Goal: Task Accomplishment & Management: Use online tool/utility

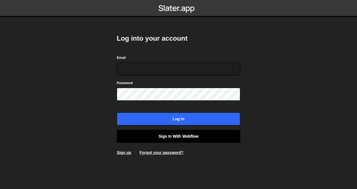
click at [154, 135] on link "Sign in with Webflow" at bounding box center [179, 136] width 124 height 13
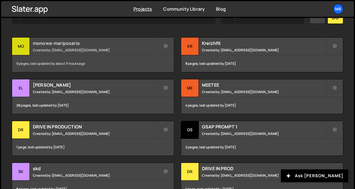
scroll to position [189, 0]
click at [130, 52] on div "monowa-mariposario Created by snowmahana.fitt@gmail.com" at bounding box center [93, 45] width 162 height 17
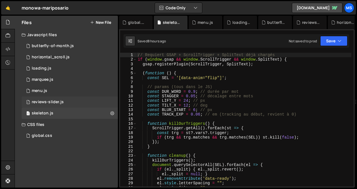
click at [49, 101] on div "reviews-slider.js" at bounding box center [48, 102] width 32 height 5
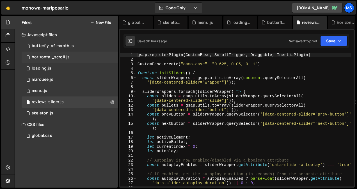
click at [61, 58] on div "horizontal_scroll.js" at bounding box center [51, 57] width 38 height 5
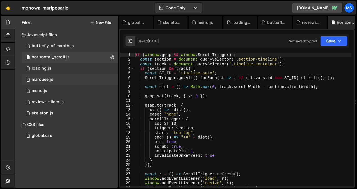
click at [52, 79] on div "marquee.js" at bounding box center [43, 79] width 22 height 5
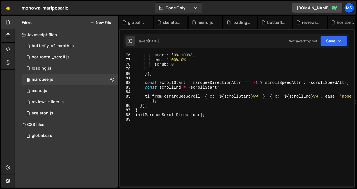
scroll to position [362, 0]
click at [202, 137] on div "trigger : marquee , start : '0% 100%' , end : '100% 0%' , scrub : 0 } }) ; cons…" at bounding box center [242, 120] width 217 height 143
type textarea "initMarqueeScrollDirection();"
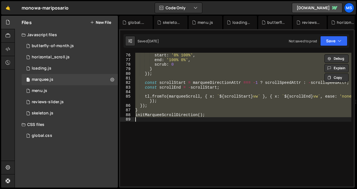
paste textarea
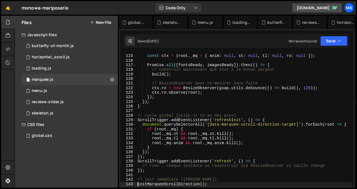
scroll to position [540, 0]
click at [167, 114] on div "const ctx = ( root . _mq = { anim : null , st : null , tl : null , ro : null })…" at bounding box center [243, 120] width 215 height 143
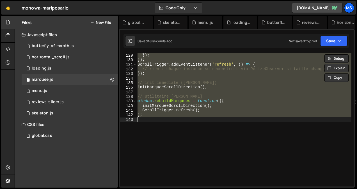
scroll to position [619, 0]
type textarea "initMarqueeScrollDirection();"
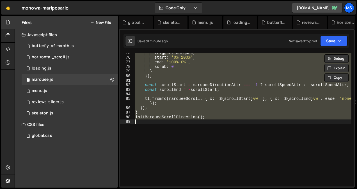
click at [184, 140] on div "trigger : marquee , start : '0% 100%' , end : '100% 0%' , scrub : 0 } }) ; cons…" at bounding box center [242, 120] width 217 height 134
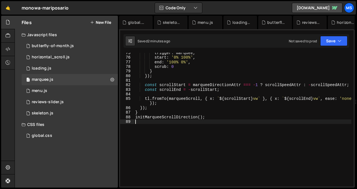
type textarea "initMarqueeScrollDirection();"
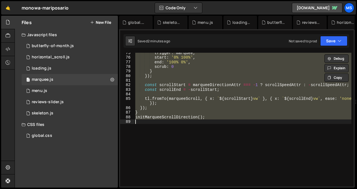
paste textarea
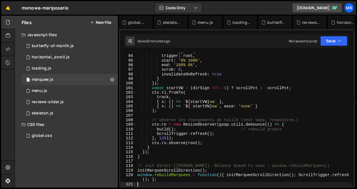
scroll to position [444, 0]
type textarea "ScrollTrigger.refresh(); };"
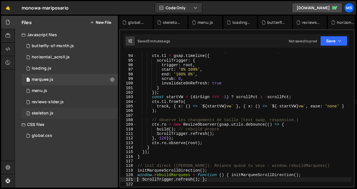
click at [49, 110] on div "1 skeleton.js 0" at bounding box center [70, 113] width 96 height 11
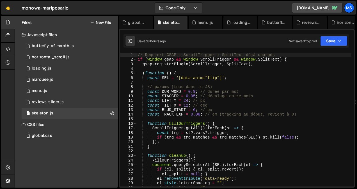
click at [238, 109] on div "// Requiert GSAP + ScrollTrigger + SplitText déjà chargés if ( window . gsap &&…" at bounding box center [244, 124] width 215 height 143
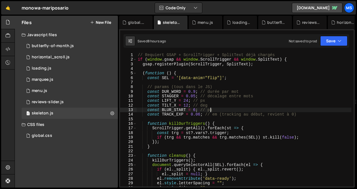
type textarea "}"
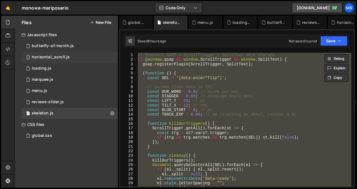
click at [70, 59] on div "1 horizontal_scroll.js 0" at bounding box center [70, 57] width 96 height 11
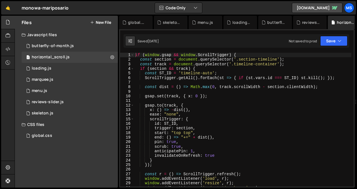
type textarea "ease: "none","
click at [229, 113] on div "if ( window . gsap && window . ScrollTrigger ) { const section = document . que…" at bounding box center [242, 124] width 217 height 143
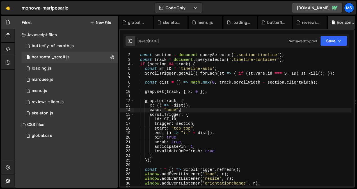
scroll to position [86, 0]
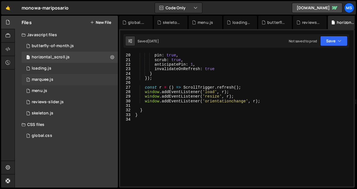
click at [66, 79] on div "1 marquee.js 0" at bounding box center [70, 79] width 96 height 11
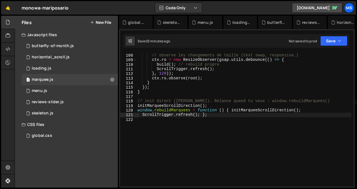
scroll to position [509, 0]
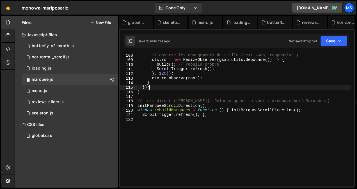
click at [249, 89] on div "// observe les changements de taille (text swap, responsive…) ctx . ro = new Re…" at bounding box center [243, 120] width 215 height 143
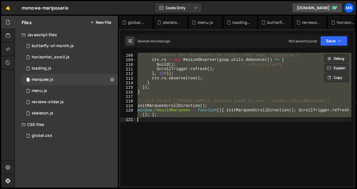
type textarea "initMarqueeScrollDirection();"
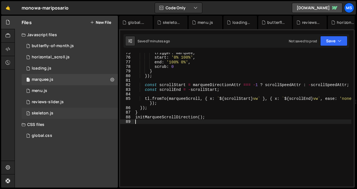
click at [45, 111] on div "skeleton.js" at bounding box center [43, 113] width 22 height 5
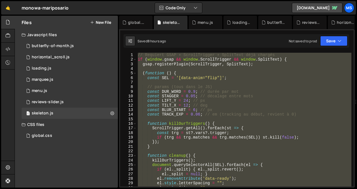
click at [198, 122] on div "// Requiert GSAP + ScrollTrigger + SplitText déjà chargés if ( window . gsap &&…" at bounding box center [244, 120] width 215 height 134
type textarea "// }"
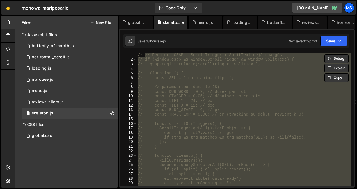
scroll to position [338, 0]
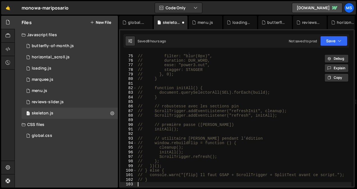
paste textarea "}"
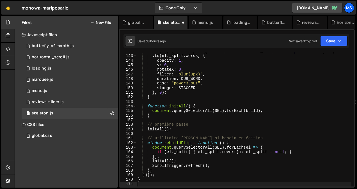
scroll to position [650, 0]
type textarea "}"
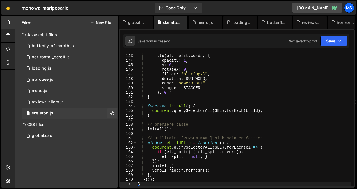
click at [84, 113] on div "1 skeleton.js 0" at bounding box center [70, 113] width 96 height 11
click at [215, 133] on div ". to ( el , { letterSpacing : "0em" , duration : DUR_WORD , ease : "power3.out"…" at bounding box center [244, 120] width 215 height 143
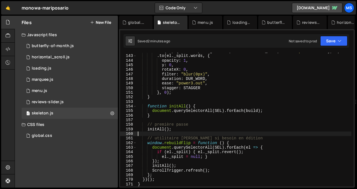
type textarea "}"
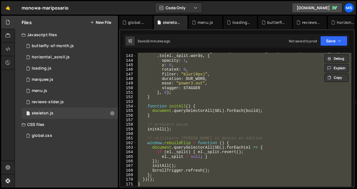
paste textarea
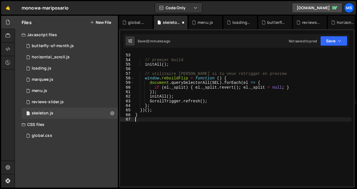
scroll to position [238, 0]
type textarea "}"
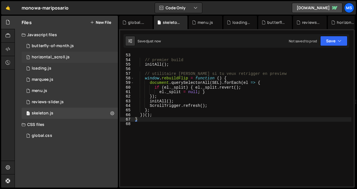
click at [82, 53] on div "1 horizontal_scroll.js 0" at bounding box center [70, 57] width 96 height 11
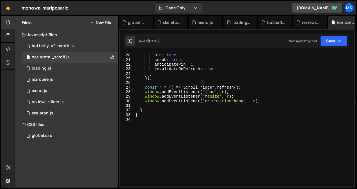
click at [160, 127] on div "end : ( ) => "+=" + dist ( ) , pin : true , scrub : true , anticipatePin : 1 , …" at bounding box center [242, 120] width 217 height 143
type textarea "}"
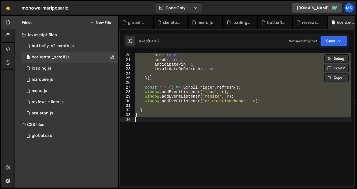
click at [101, 22] on button "New File" at bounding box center [100, 22] width 21 height 4
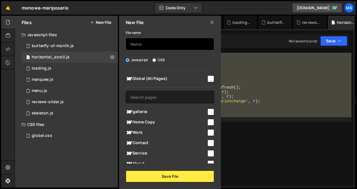
click at [140, 48] on input "text" at bounding box center [170, 44] width 88 height 12
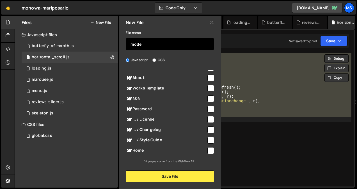
type input "model"
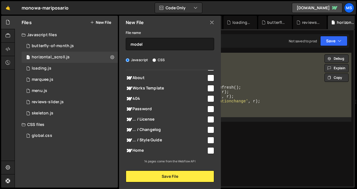
click at [208, 151] on input "checkbox" at bounding box center [211, 150] width 7 height 7
checkbox input "true"
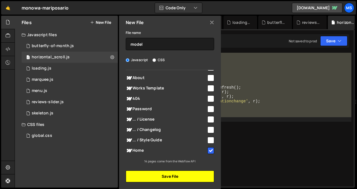
click at [181, 180] on button "Save File" at bounding box center [170, 177] width 88 height 12
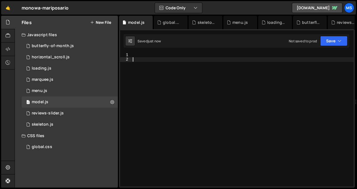
click at [174, 88] on div at bounding box center [243, 124] width 222 height 143
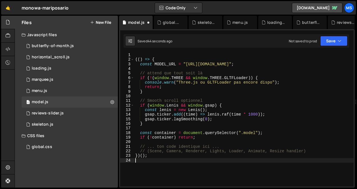
type textarea "})();"
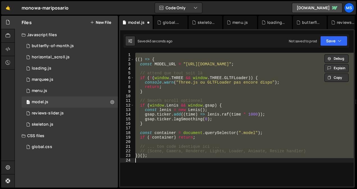
paste textarea
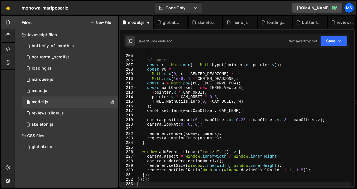
scroll to position [934, 0]
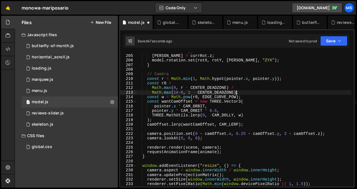
click at [275, 91] on div "rotY = currRot . y ; rotZ = currRot . z ; model . rotation . set ( rotX , rotY …" at bounding box center [243, 120] width 215 height 143
type textarea "Math.max(1e-6, 1 - CENTER_DEADZONE);"
click at [60, 122] on div "1 skeleton.js 0" at bounding box center [70, 124] width 96 height 11
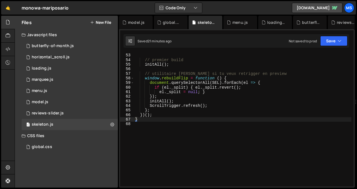
click at [157, 127] on div "} // premier build initAll ( ) ; // utilitaire manuel si tu veux retrigger en p…" at bounding box center [242, 120] width 217 height 143
type textarea "}"
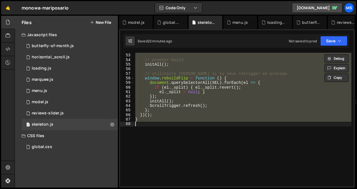
click at [174, 151] on div "} // premier build initAll ( ) ; // utilitaire manuel si tu veux retrigger en p…" at bounding box center [242, 120] width 217 height 134
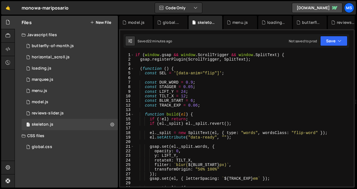
scroll to position [0, 0]
click at [49, 143] on div "global.css 0" at bounding box center [70, 147] width 96 height 11
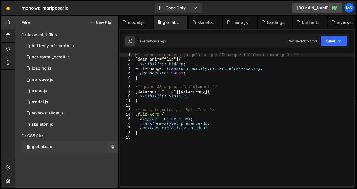
click at [73, 145] on div "global.css 0" at bounding box center [70, 147] width 96 height 11
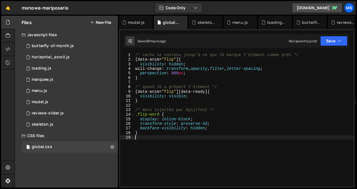
click at [160, 142] on div "/* cache le contenu jusqu'à ce que JS marque l'élément comme prêt */ [ data-ani…" at bounding box center [244, 124] width 220 height 143
type textarea "}"
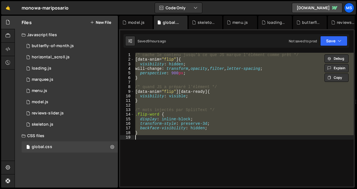
paste textarea
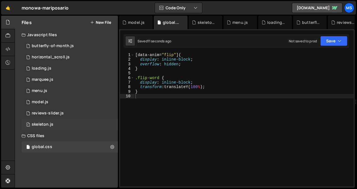
click at [58, 123] on div "1 skeleton.js 0" at bounding box center [70, 124] width 96 height 11
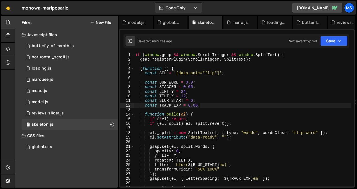
click at [202, 104] on div "if ( window . gsap && window . ScrollTrigger && window . SplitText ) { gsap . r…" at bounding box center [242, 124] width 217 height 143
type textarea "}"
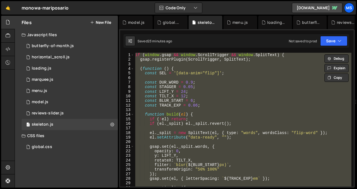
paste textarea
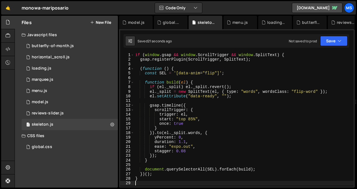
type textarea "}"
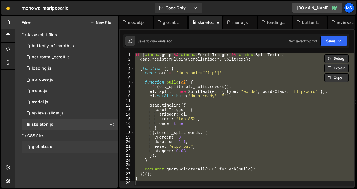
click at [61, 146] on div "global.css 0" at bounding box center [70, 147] width 96 height 11
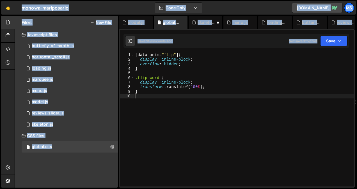
click at [163, 111] on div "[ data-anim = " flip " ] { display : inline-block ; overflow : hidden ; } .flip…" at bounding box center [244, 124] width 220 height 143
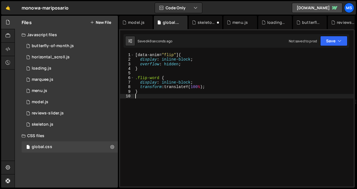
type textarea "}"
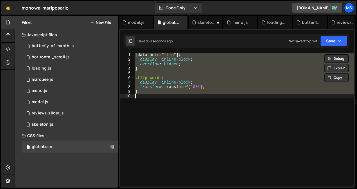
paste textarea
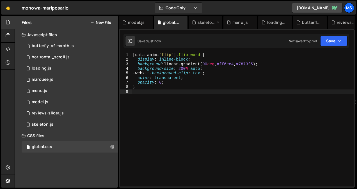
click at [202, 19] on div "skeleton.js" at bounding box center [206, 22] width 34 height 13
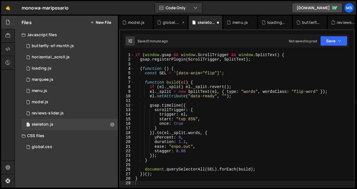
click at [172, 20] on div "global.css" at bounding box center [172, 23] width 18 height 6
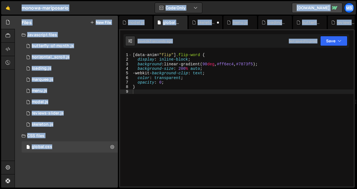
click at [158, 95] on div "[ data-anim = " flip " ] .flip-word { display : inline-block ; background : lin…" at bounding box center [243, 124] width 222 height 143
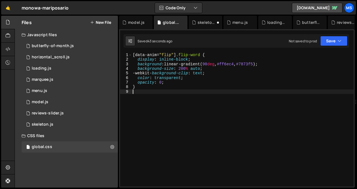
type textarea "}"
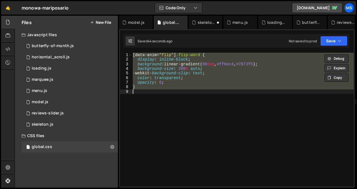
paste textarea
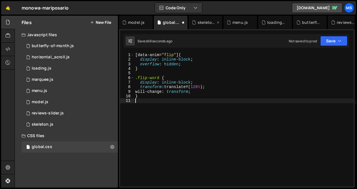
click at [209, 17] on div "skeleton.js" at bounding box center [206, 22] width 34 height 13
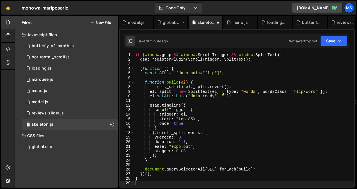
click at [174, 23] on div "global.css" at bounding box center [172, 23] width 18 height 6
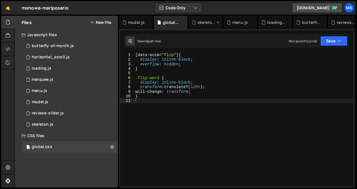
click at [206, 23] on div "skeleton.js" at bounding box center [207, 23] width 18 height 6
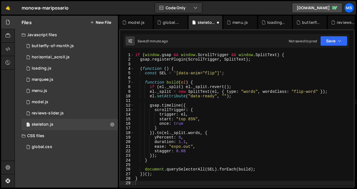
click at [192, 98] on div "if ( window . gsap && window . ScrollTrigger && window . SplitText ) { gsap . r…" at bounding box center [244, 124] width 220 height 143
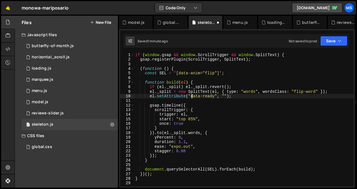
type textarea "}"
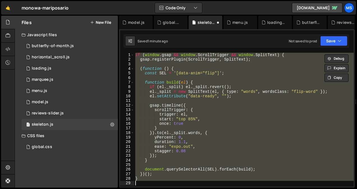
paste textarea
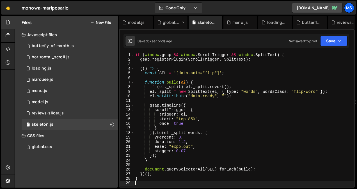
click at [163, 20] on div "global.css" at bounding box center [172, 23] width 18 height 6
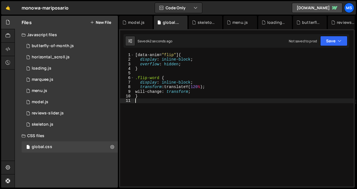
click at [155, 108] on div "[ data-anim = " flip " ] { display : inline-block ; overflow : hidden ; } .flip…" at bounding box center [244, 124] width 220 height 143
type textarea "}"
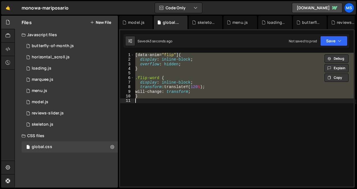
paste textarea
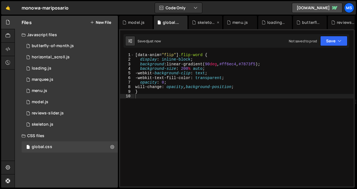
click at [201, 17] on div "skeleton.js" at bounding box center [206, 22] width 34 height 13
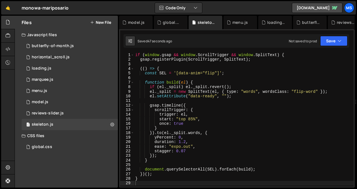
click at [181, 111] on div "if ( window . gsap && window . ScrollTrigger && window . SplitText ) { gsap . r…" at bounding box center [244, 124] width 220 height 143
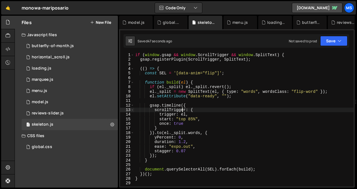
type textarea "}"
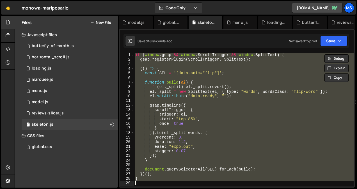
paste textarea
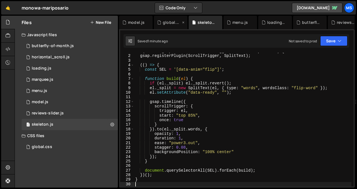
click at [168, 21] on div "global.css" at bounding box center [172, 23] width 18 height 6
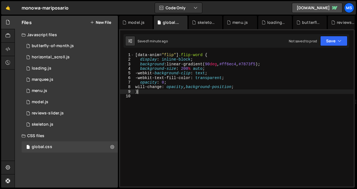
click at [160, 94] on div "[ data-anim = " flip " ] .flip-word { display : inline-block ; background : lin…" at bounding box center [244, 124] width 220 height 143
type textarea "}"
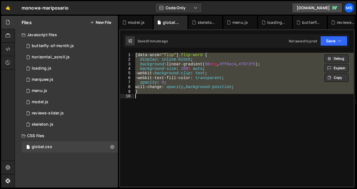
paste textarea
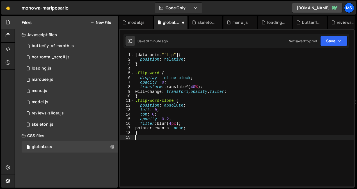
type textarea "}"
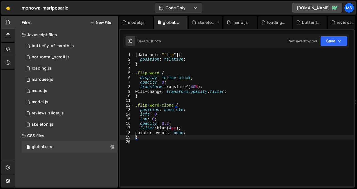
click at [200, 21] on div "skeleton.js" at bounding box center [207, 23] width 18 height 6
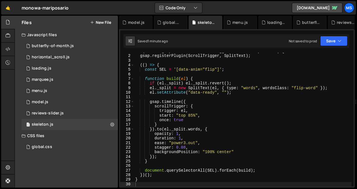
click at [195, 75] on div "if ( window . gsap && window . ScrollTrigger && window . SplitText ) { gsap . r…" at bounding box center [242, 120] width 217 height 143
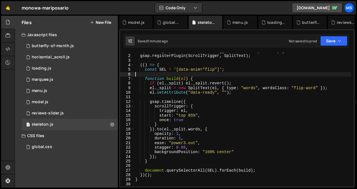
type textarea "}"
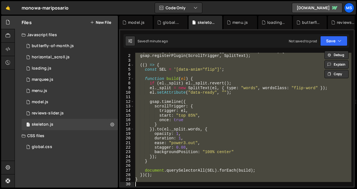
paste textarea
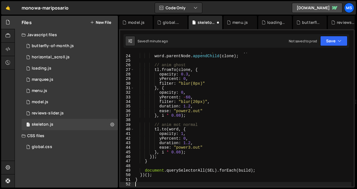
scroll to position [104, 0]
click at [170, 19] on div "global.css" at bounding box center [171, 22] width 34 height 13
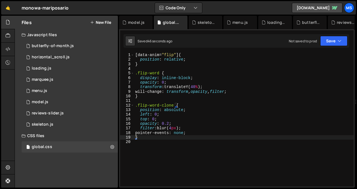
click at [175, 71] on div "[ data-anim = " flip " ] { position : relative ; } .flip-word { display : inlin…" at bounding box center [244, 124] width 220 height 143
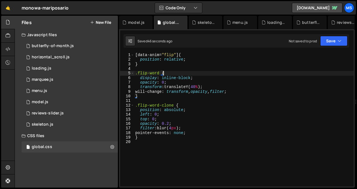
type textarea "}"
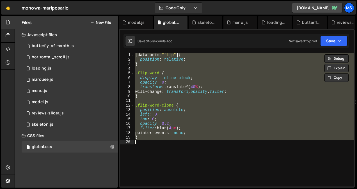
paste textarea
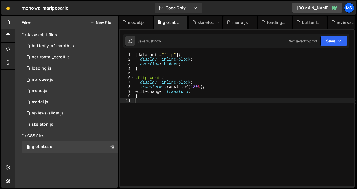
click at [207, 20] on div "skeleton.js" at bounding box center [207, 23] width 18 height 6
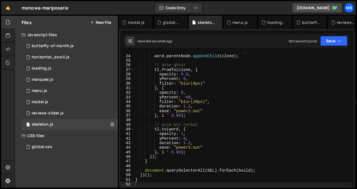
click at [185, 86] on div "clone . classList . add ( "flip-word-clone" ) ; word . parentNode . appendChild…" at bounding box center [242, 120] width 217 height 143
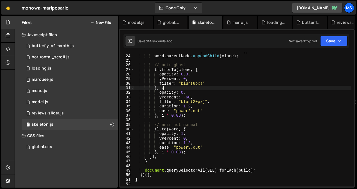
type textarea "}"
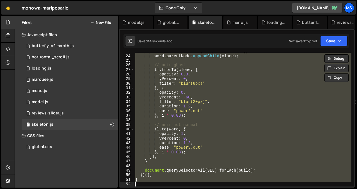
paste textarea
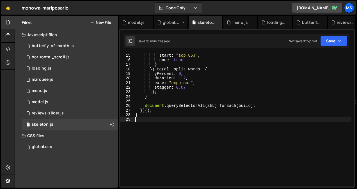
click at [171, 21] on div "global.css" at bounding box center [172, 23] width 18 height 6
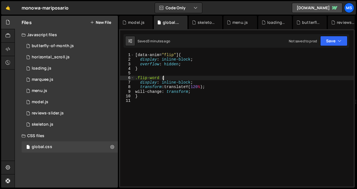
click at [168, 78] on div "[ data-anim = " flip " ] { display : inline-block ; overflow : hidden ; } .flip…" at bounding box center [244, 124] width 220 height 143
type textarea "}"
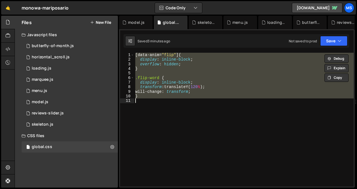
paste textarea
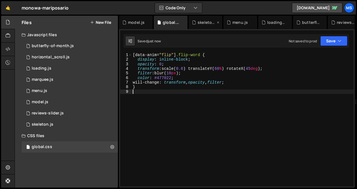
click at [199, 21] on div "skeleton.js" at bounding box center [207, 23] width 18 height 6
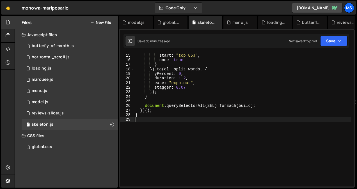
click at [168, 137] on div "trigger : el , start : "top 85%" , once : true } }) . to ( el . _split . words …" at bounding box center [242, 120] width 217 height 143
type textarea "}"
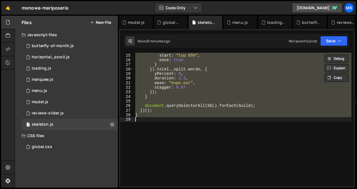
paste textarea
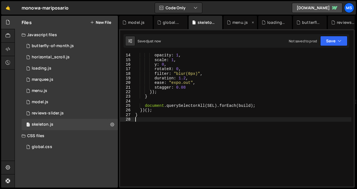
click at [252, 22] on icon at bounding box center [253, 23] width 4 height 6
click at [0, 0] on icon at bounding box center [0, 0] width 0 height 0
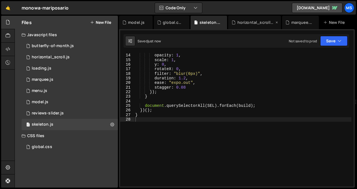
click at [276, 22] on icon at bounding box center [277, 23] width 4 height 6
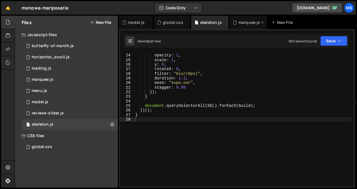
click at [262, 24] on icon at bounding box center [263, 23] width 4 height 6
click at [171, 20] on div "global.css" at bounding box center [173, 23] width 20 height 6
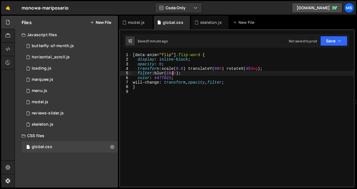
click at [172, 74] on div "[ data-anim = " flip " ] .flip-word { display : inline-block ; opacity : 0 ; tr…" at bounding box center [243, 124] width 222 height 143
type textarea "}"
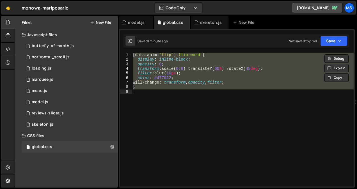
paste textarea
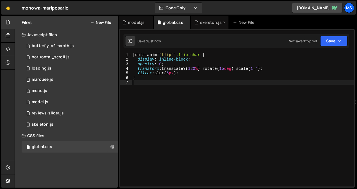
click at [204, 20] on div "skeleton.js" at bounding box center [211, 23] width 22 height 6
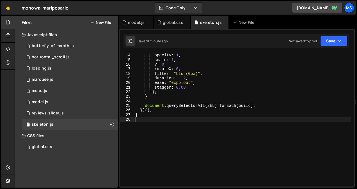
click at [178, 124] on div "}) . to ( el . _split . words , { opacity : 1 , scale : 1 , y : 0 , rotateX : 0…" at bounding box center [242, 120] width 217 height 143
type textarea "}"
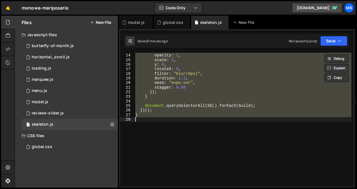
paste textarea
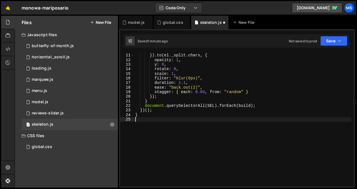
type textarea "}"
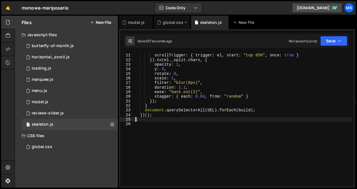
click at [165, 26] on div "global.css" at bounding box center [172, 22] width 36 height 13
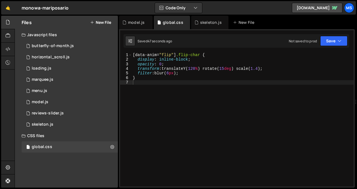
click at [173, 90] on div "[ data-anim = " flip " ] .flip-char { display : inline-block ; opacity : 0 ; tr…" at bounding box center [243, 124] width 222 height 143
type textarea "}"
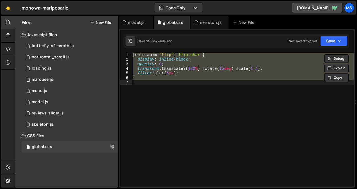
paste textarea
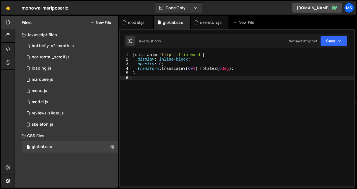
click at [168, 95] on div "[ data-anim = " flip " ] .flip-word { display : inline-block ; opacity : 0 ; tr…" at bounding box center [243, 124] width 222 height 143
click at [208, 20] on div "skeleton.js" at bounding box center [211, 23] width 22 height 6
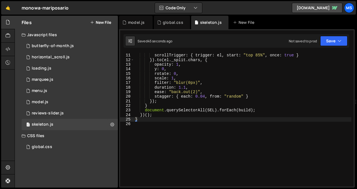
click at [170, 111] on div "gsap . timeline ({ scrollTrigger : { trigger : el , start : "top 85%" , once : …" at bounding box center [242, 120] width 217 height 143
type textarea "}"
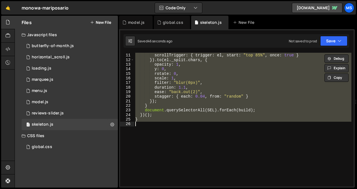
paste textarea
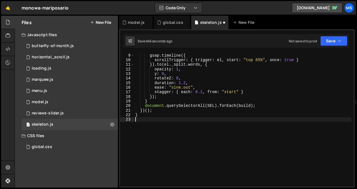
type textarea "}"
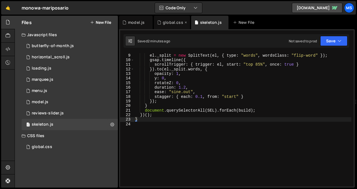
click at [175, 24] on div "global.css" at bounding box center [173, 23] width 20 height 6
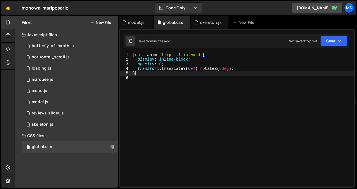
click at [175, 74] on div "[ data-anim = " flip " ] .flip-word { display : inline-block ; opacity : 0 ; tr…" at bounding box center [243, 124] width 222 height 143
type textarea "}"
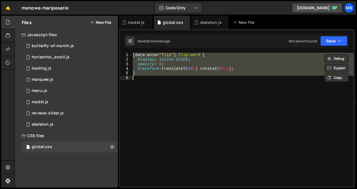
paste textarea
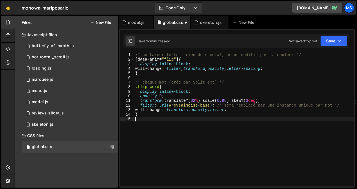
type textarea "}"
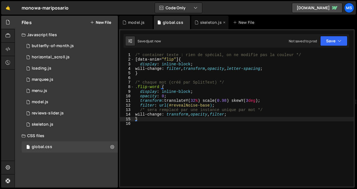
click at [205, 21] on div "skeleton.js" at bounding box center [211, 23] width 22 height 6
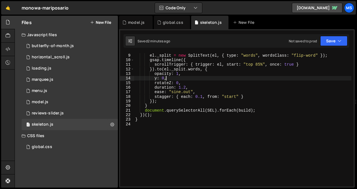
click at [193, 79] on div "if ( el . _split ) el . _split . revert ( ) ; el . _split = new SplitText ( el …" at bounding box center [242, 120] width 217 height 143
type textarea "}"
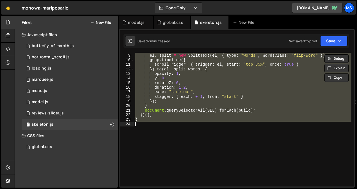
paste textarea
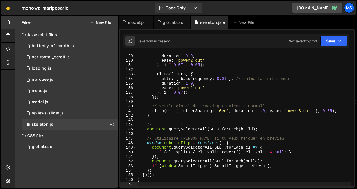
scroll to position [586, 0]
type textarea "}"
